Goal: Task Accomplishment & Management: Manage account settings

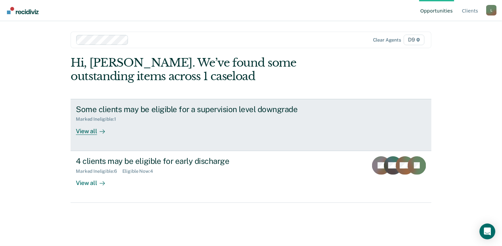
click at [92, 133] on div "View all" at bounding box center [94, 128] width 37 height 13
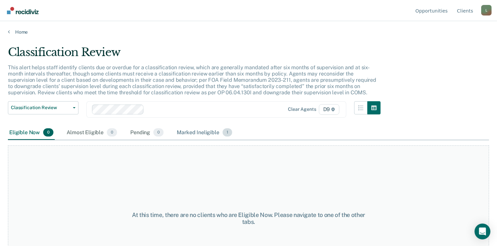
click at [204, 132] on div "Marked Ineligible 1" at bounding box center [204, 133] width 58 height 14
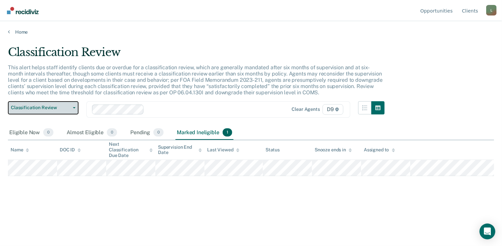
click at [72, 104] on button "Classification Review" at bounding box center [43, 107] width 71 height 13
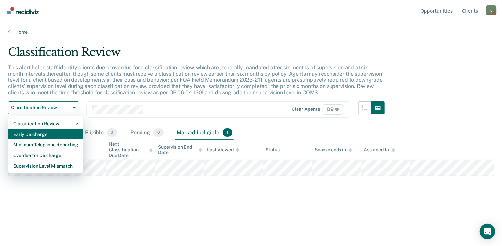
click at [39, 133] on div "Early Discharge" at bounding box center [45, 134] width 65 height 11
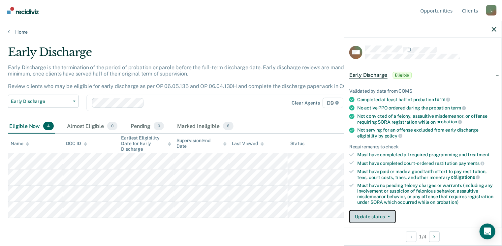
click at [380, 216] on button "Update status" at bounding box center [372, 216] width 46 height 13
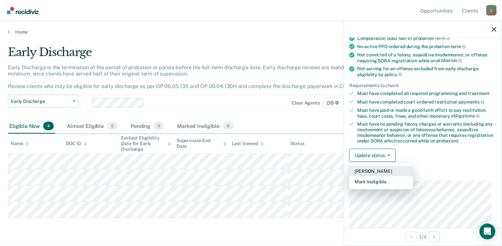
scroll to position [64, 0]
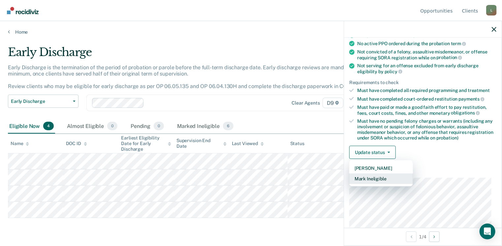
click at [372, 173] on button "Mark Ineligible" at bounding box center [381, 178] width 64 height 11
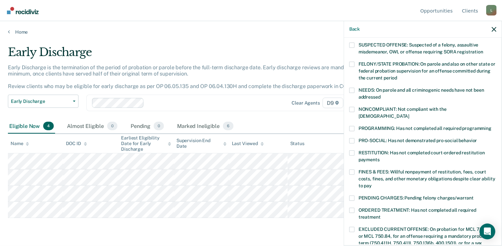
scroll to position [178, 0]
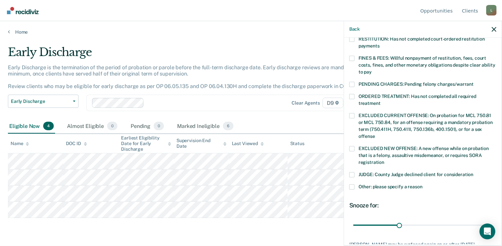
click at [355, 184] on label "Other: please specify a reason" at bounding box center [422, 187] width 147 height 7
click at [422, 184] on input "Other: please specify a reason" at bounding box center [422, 184] width 0 height 0
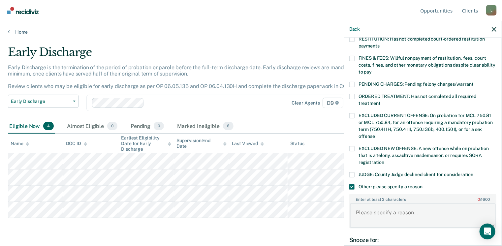
click at [370, 205] on textarea "Enter at least 3 characters 0 / 1600" at bounding box center [423, 215] width 146 height 24
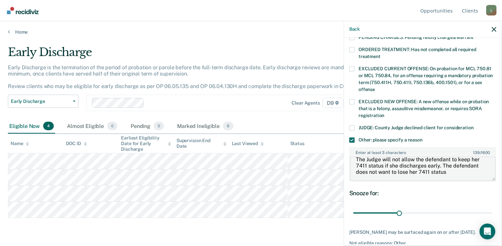
scroll to position [225, 0]
type textarea "The Judge will not allow the defendant to keep her 7411 status if she discharge…"
drag, startPoint x: 398, startPoint y: 205, endPoint x: 487, endPoint y: 205, distance: 88.6
type input "90"
click at [487, 207] on input "range" at bounding box center [422, 213] width 139 height 12
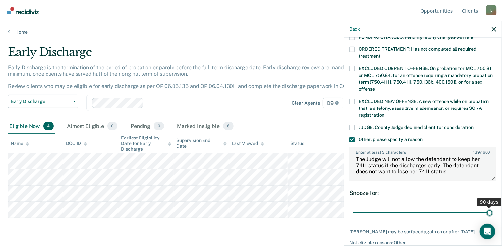
scroll to position [248, 0]
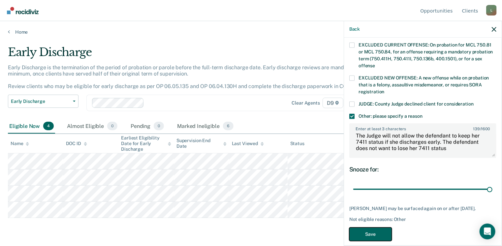
click at [370, 227] on button "Save" at bounding box center [370, 234] width 43 height 14
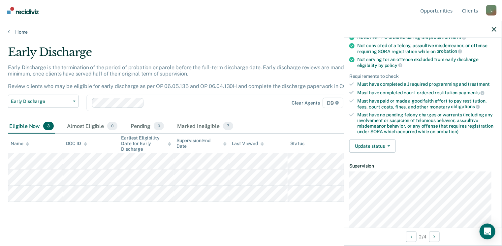
scroll to position [71, 0]
click at [388, 145] on icon "button" at bounding box center [388, 145] width 3 height 1
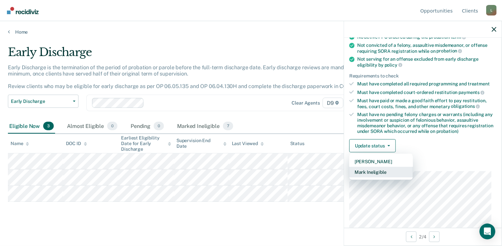
click at [364, 169] on button "Mark Ineligible" at bounding box center [381, 172] width 64 height 11
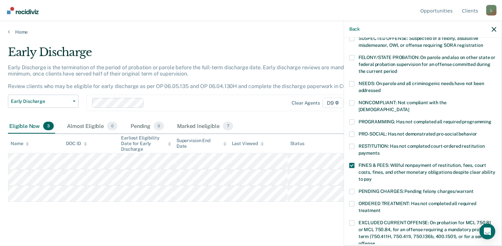
click at [349, 135] on div "PRO-SOCIAL: Has not demonstrated pro-social behavior" at bounding box center [422, 137] width 147 height 12
click at [352, 144] on span at bounding box center [351, 146] width 5 height 5
click at [379, 151] on input "RESTITUTION: Has not completed court-ordered restitution payments" at bounding box center [379, 151] width 0 height 0
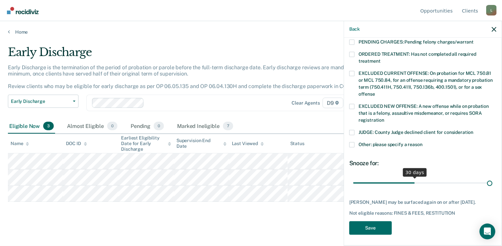
scroll to position [215, 0]
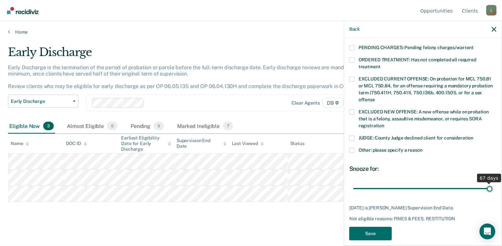
drag, startPoint x: 413, startPoint y: 177, endPoint x: 493, endPoint y: 174, distance: 80.1
type input "67"
click at [492, 183] on input "range" at bounding box center [422, 189] width 139 height 12
click at [373, 227] on button "Save" at bounding box center [370, 234] width 43 height 14
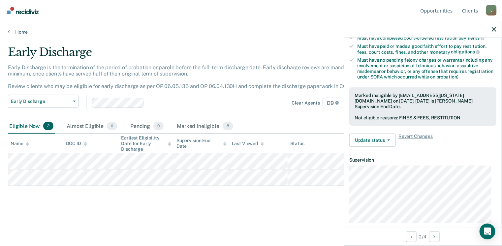
scroll to position [126, 0]
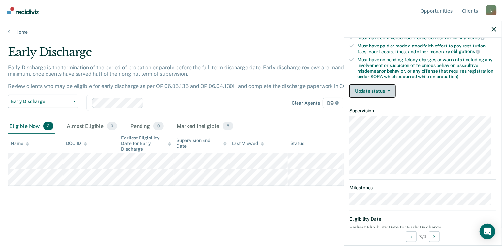
click at [380, 91] on button "Update status" at bounding box center [372, 90] width 46 height 13
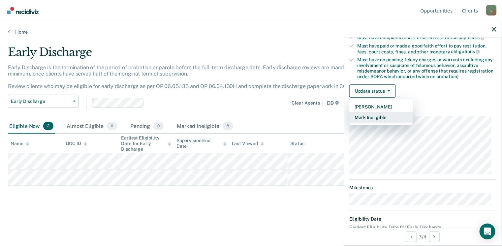
click at [364, 116] on button "Mark Ineligible" at bounding box center [381, 117] width 64 height 11
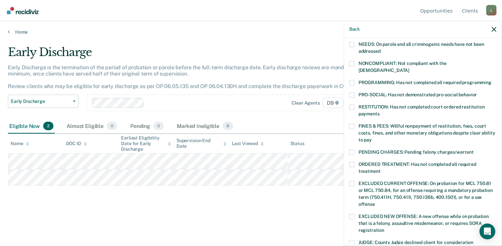
scroll to position [108, 0]
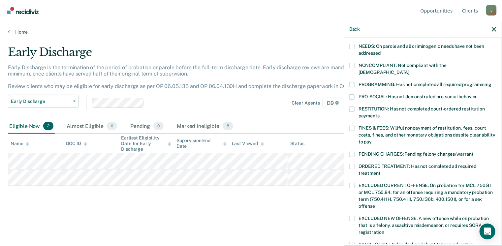
click at [354, 82] on span at bounding box center [351, 84] width 5 height 5
click at [491, 82] on input "PROGRAMMING: Has not completed all required programming" at bounding box center [491, 82] width 0 height 0
click at [351, 60] on div "NEEDS: On parole and all criminogenic needs have not been addressed" at bounding box center [422, 53] width 147 height 19
click at [351, 64] on span at bounding box center [351, 65] width 5 height 5
click at [409, 70] on input "NONCOMPLIANT: Not compliant with the [DEMOGRAPHIC_DATA]" at bounding box center [409, 70] width 0 height 0
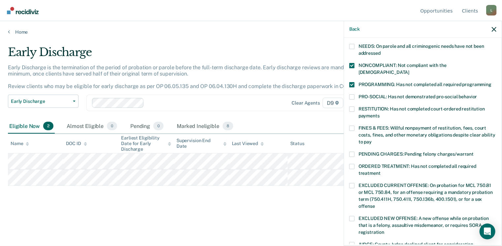
click at [350, 63] on span at bounding box center [351, 65] width 5 height 5
click at [409, 70] on input "NONCOMPLIANT: Not compliant with the [DEMOGRAPHIC_DATA]" at bounding box center [409, 70] width 0 height 0
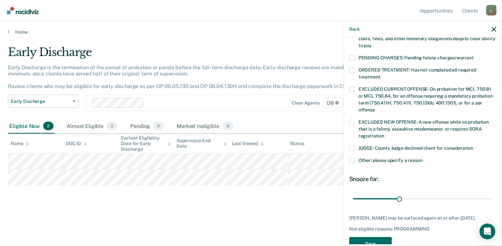
scroll to position [215, 0]
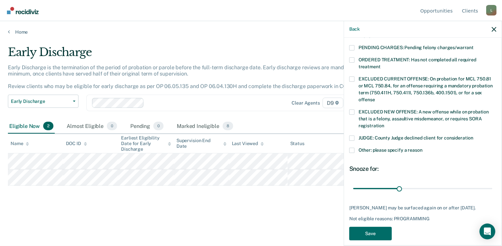
click at [348, 143] on div "AE Which of the following requirements has [PERSON_NAME] not met? [MEDICAL_DATA…" at bounding box center [423, 141] width 158 height 207
click at [352, 148] on span at bounding box center [351, 150] width 5 height 5
click at [422, 148] on input "Other: please specify a reason" at bounding box center [422, 148] width 0 height 0
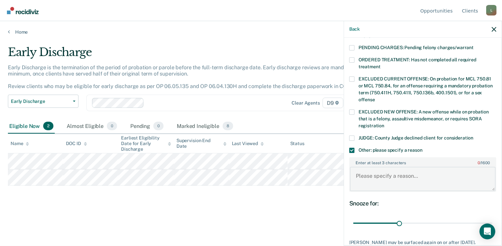
click at [359, 167] on textarea "Enter at least 3 characters 0 / 1600" at bounding box center [423, 179] width 146 height 24
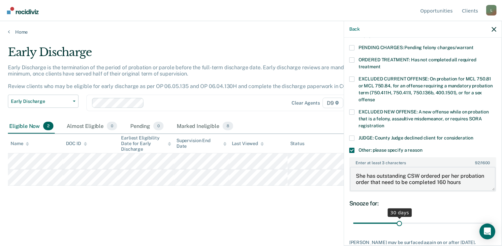
type textarea "She has outstanding CSW ordered per her probation order that need to be complet…"
drag, startPoint x: 398, startPoint y: 214, endPoint x: 503, endPoint y: 218, distance: 105.9
type input "90"
click at [492, 218] on input "range" at bounding box center [422, 223] width 139 height 12
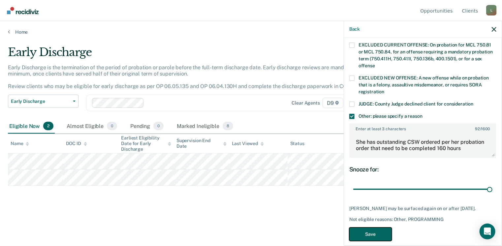
click at [378, 227] on button "Save" at bounding box center [370, 234] width 43 height 14
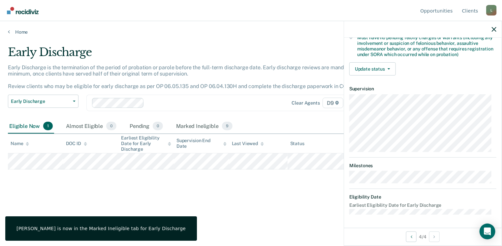
scroll to position [138, 0]
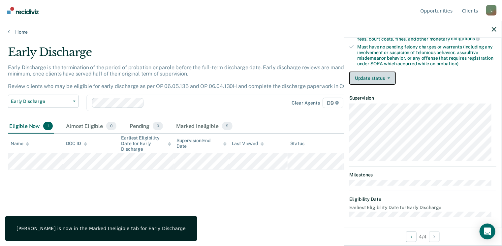
click at [377, 72] on button "Update status" at bounding box center [372, 78] width 46 height 13
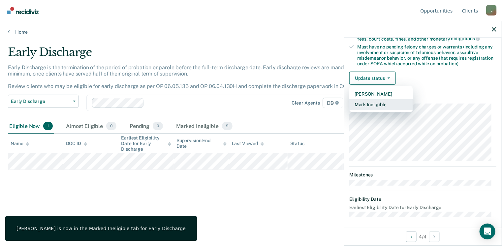
click at [358, 103] on button "Mark Ineligible" at bounding box center [381, 104] width 64 height 11
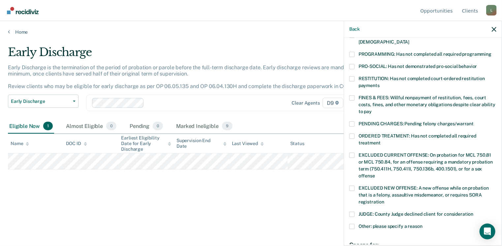
click at [350, 133] on span at bounding box center [351, 135] width 5 height 5
click at [380, 140] on input "ORDERED TREATMENT: Has not completed all required treatment" at bounding box center [380, 140] width 0 height 0
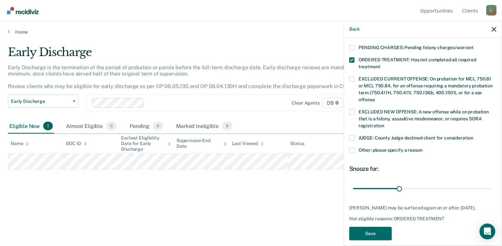
click at [354, 148] on span at bounding box center [351, 150] width 5 height 5
click at [422, 148] on input "Other: please specify a reason" at bounding box center [422, 148] width 0 height 0
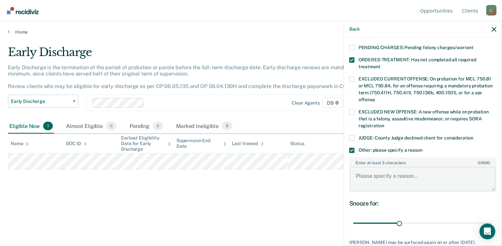
click at [357, 167] on textarea "Enter at least 3 characters 0 / 1600" at bounding box center [423, 179] width 146 height 24
type textarea "Currently in in patient at TRI CAP"
click at [388, 190] on div "JL Which of the following requirements has [PERSON_NAME] not met? [MEDICAL_DATA…" at bounding box center [422, 55] width 147 height 448
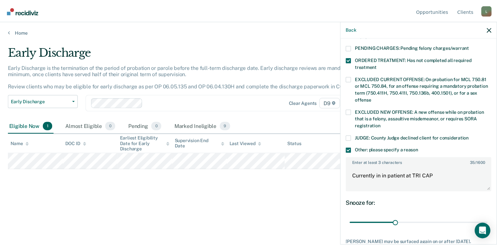
scroll to position [248, 0]
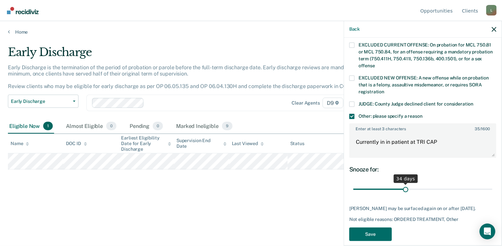
drag, startPoint x: 398, startPoint y: 179, endPoint x: 403, endPoint y: 179, distance: 5.3
type input "34"
click at [403, 184] on input "range" at bounding box center [422, 190] width 139 height 12
click at [371, 227] on button "Save" at bounding box center [370, 234] width 43 height 14
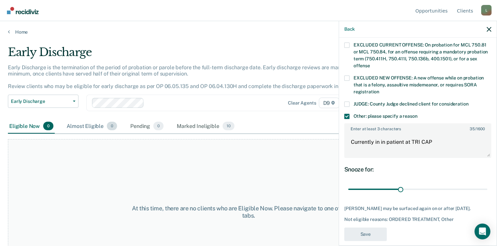
scroll to position [198, 0]
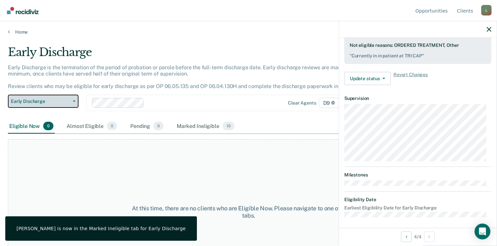
click at [66, 102] on span "Early Discharge" at bounding box center [40, 102] width 59 height 6
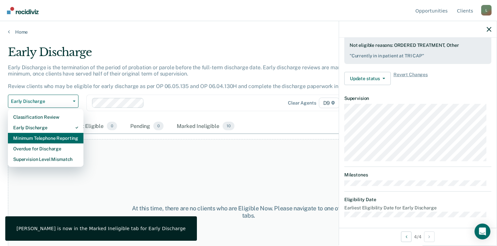
click at [26, 138] on div "Minimum Telephone Reporting" at bounding box center [45, 138] width 65 height 11
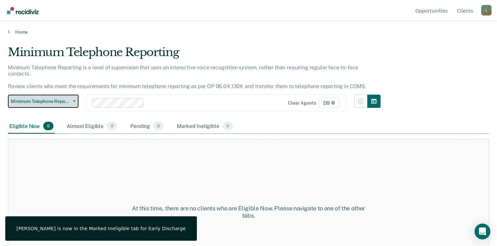
click at [66, 99] on span "Minimum Telephone Reporting" at bounding box center [40, 102] width 59 height 6
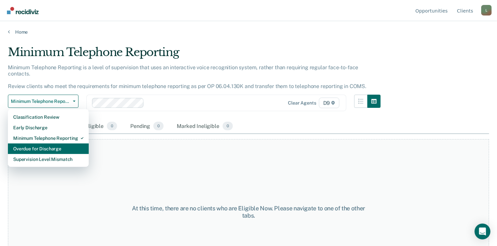
click at [43, 143] on div "Overdue for Discharge" at bounding box center [48, 148] width 70 height 11
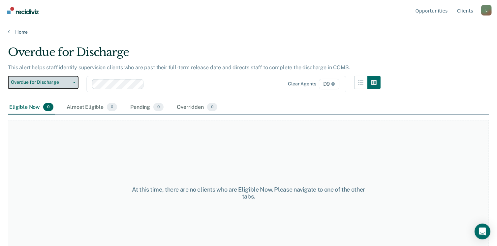
click at [72, 82] on span "button" at bounding box center [72, 82] width 5 height 1
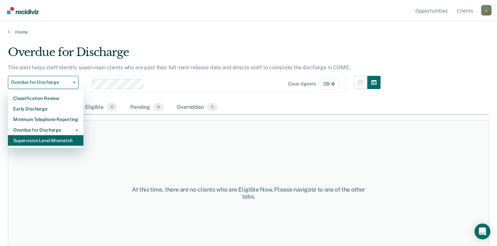
click at [43, 137] on div "Supervision Level Mismatch" at bounding box center [45, 140] width 65 height 11
